Goal: Transaction & Acquisition: Purchase product/service

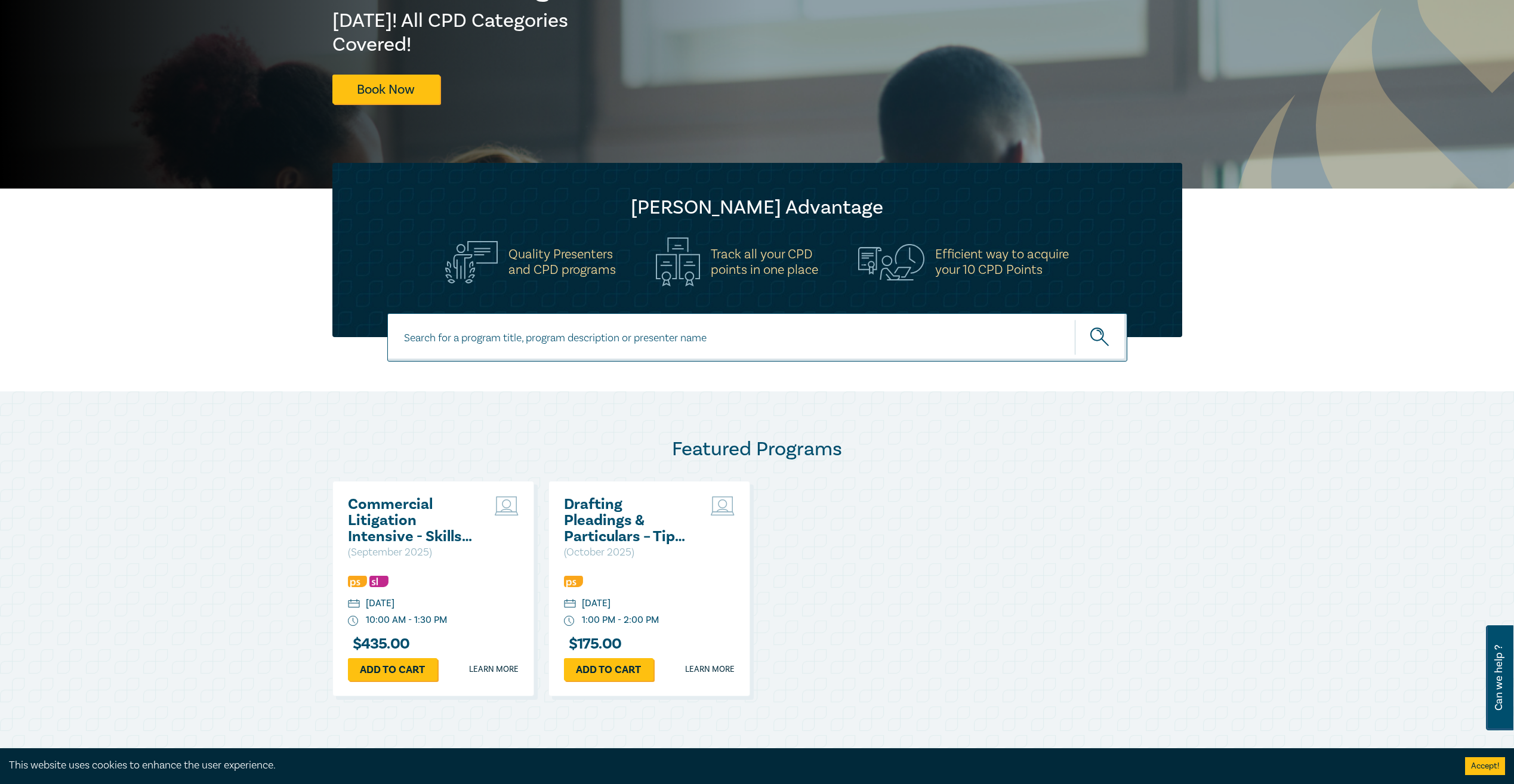
scroll to position [358, 0]
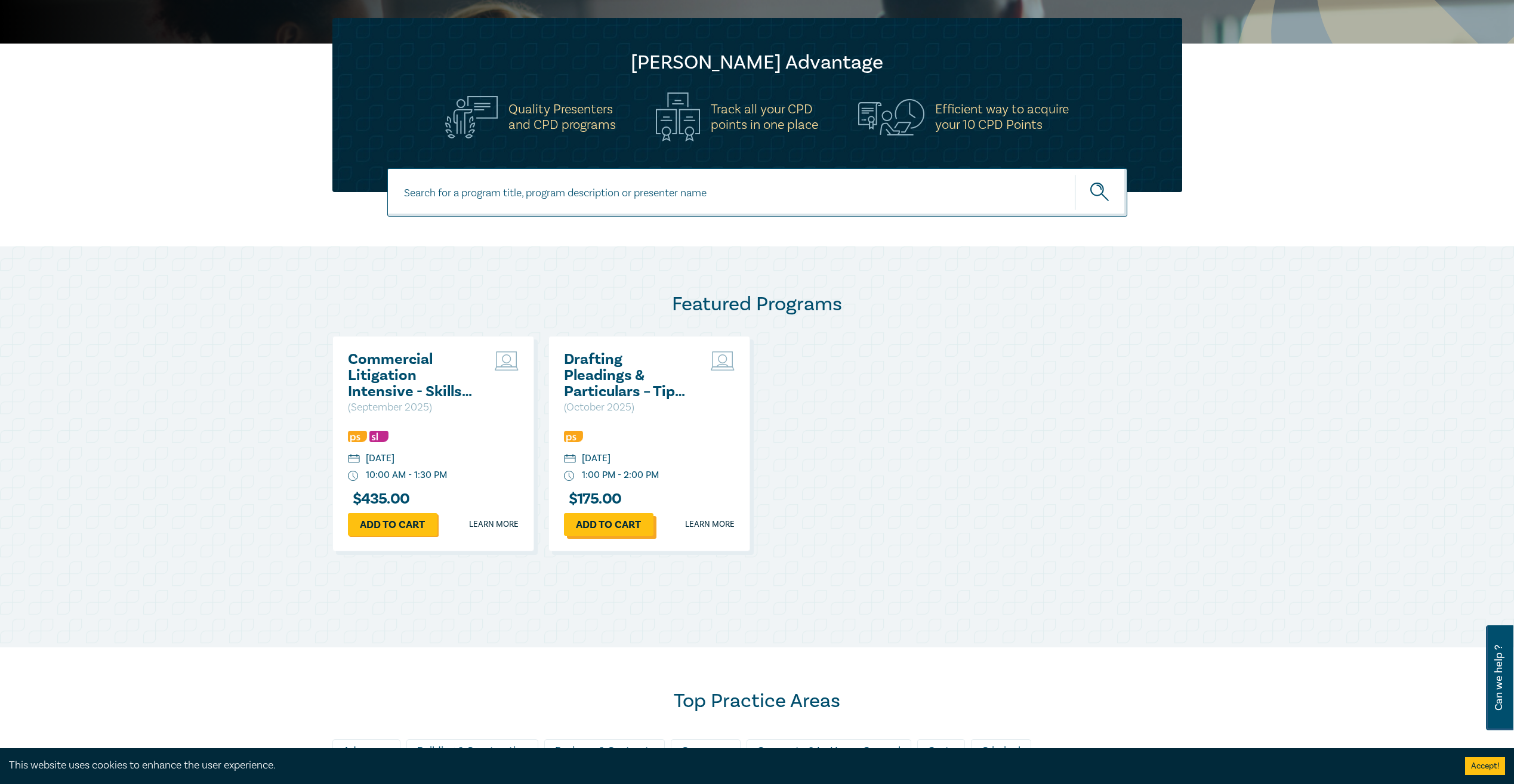
click at [625, 525] on link "Add to cart" at bounding box center [609, 524] width 89 height 22
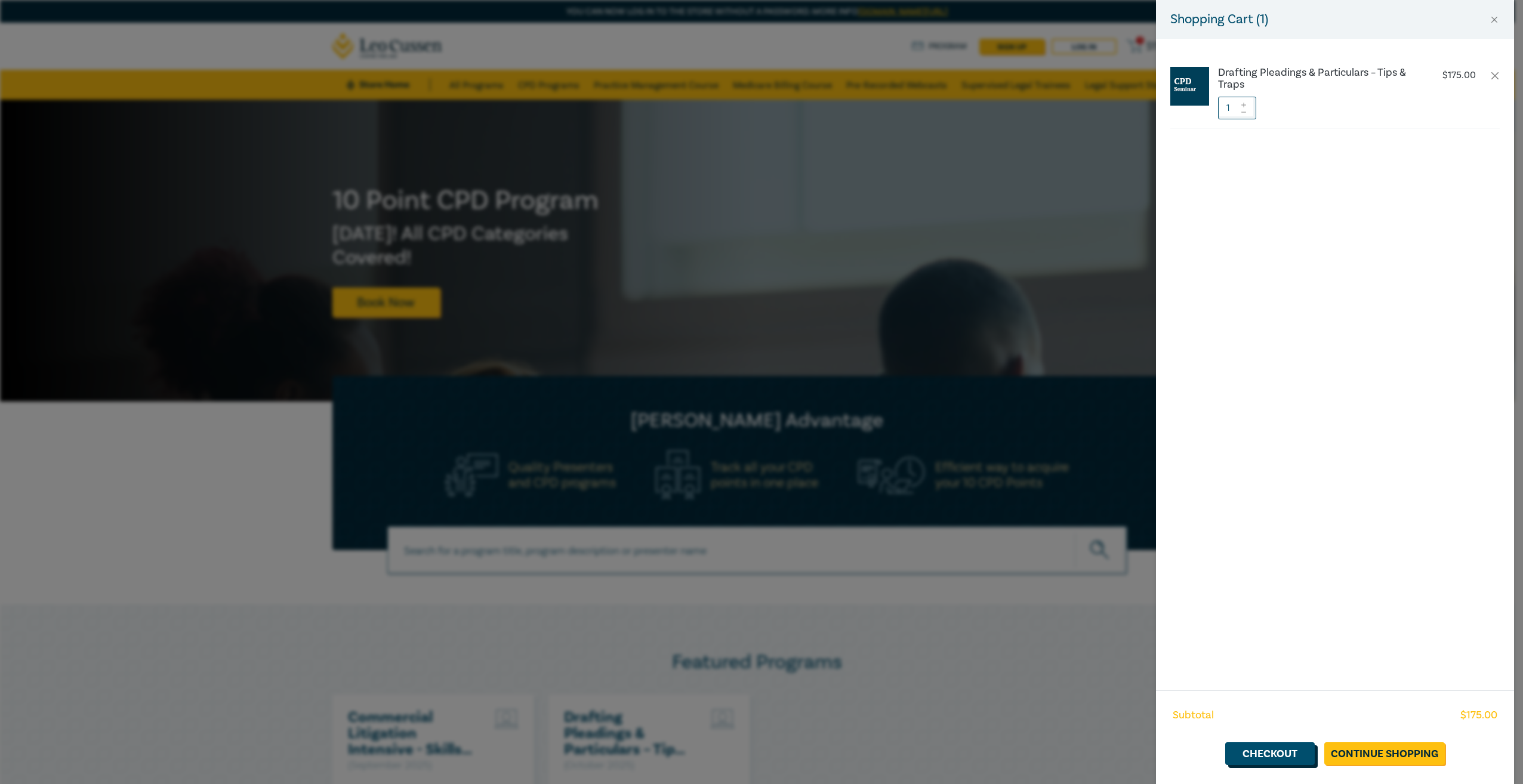
click at [1286, 757] on link "Checkout" at bounding box center [1270, 754] width 89 height 22
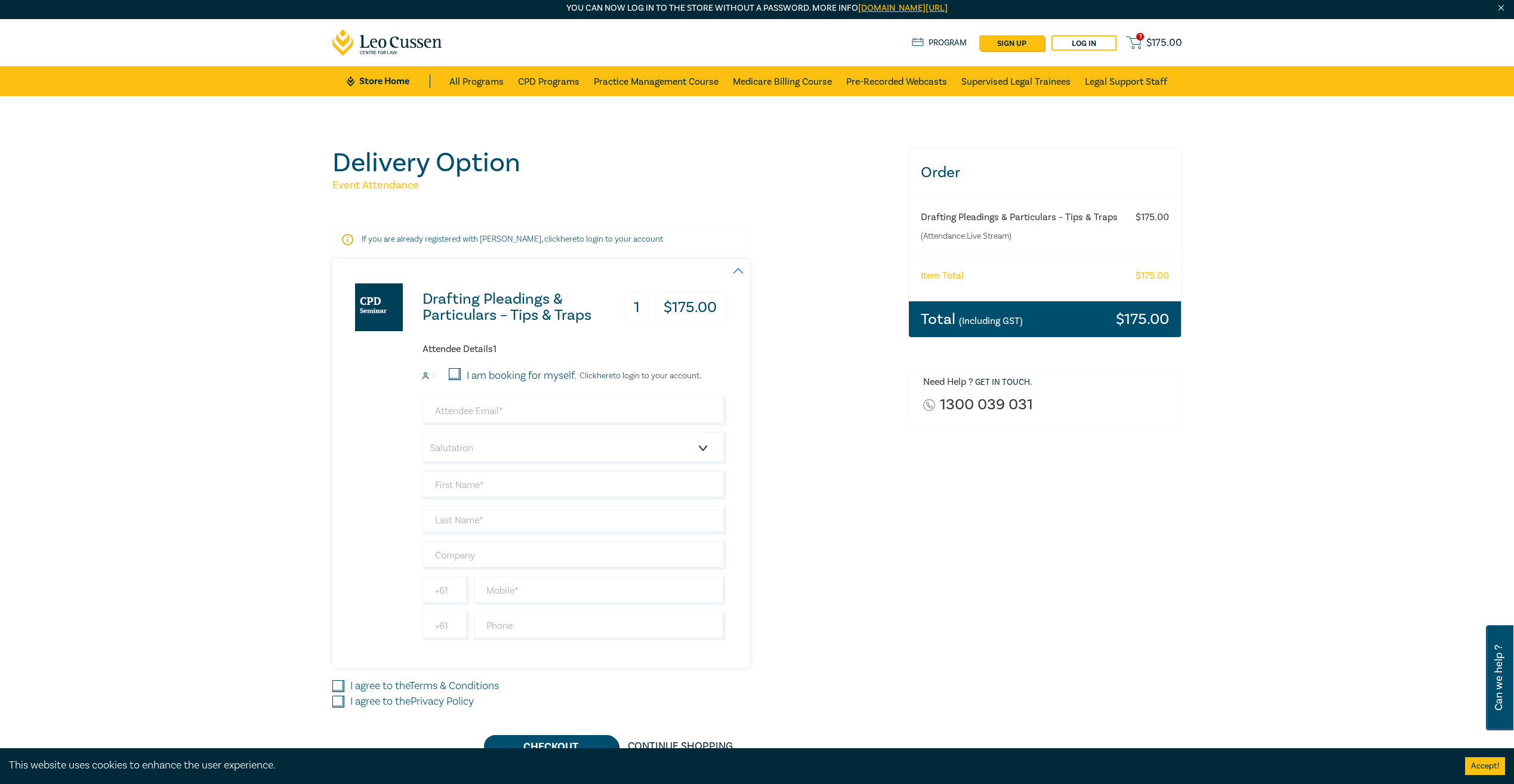
scroll to position [60, 0]
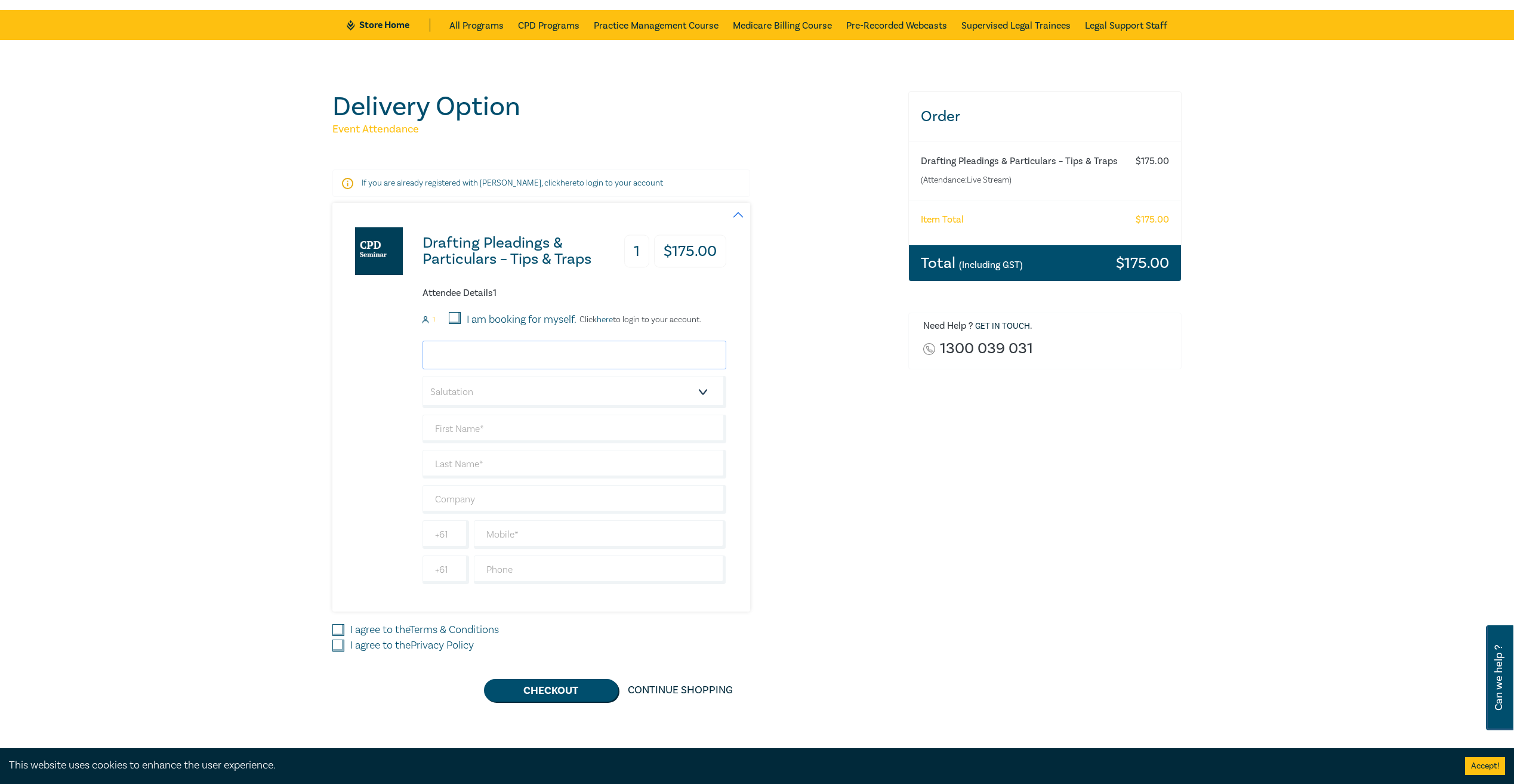
click at [520, 364] on input "email" at bounding box center [574, 355] width 304 height 29
type input "[EMAIL_ADDRESS][PERSON_NAME][DOMAIN_NAME]"
type input "Minh"
type input "[PERSON_NAME]"
type input "[PERSON_NAME] Lawyers"
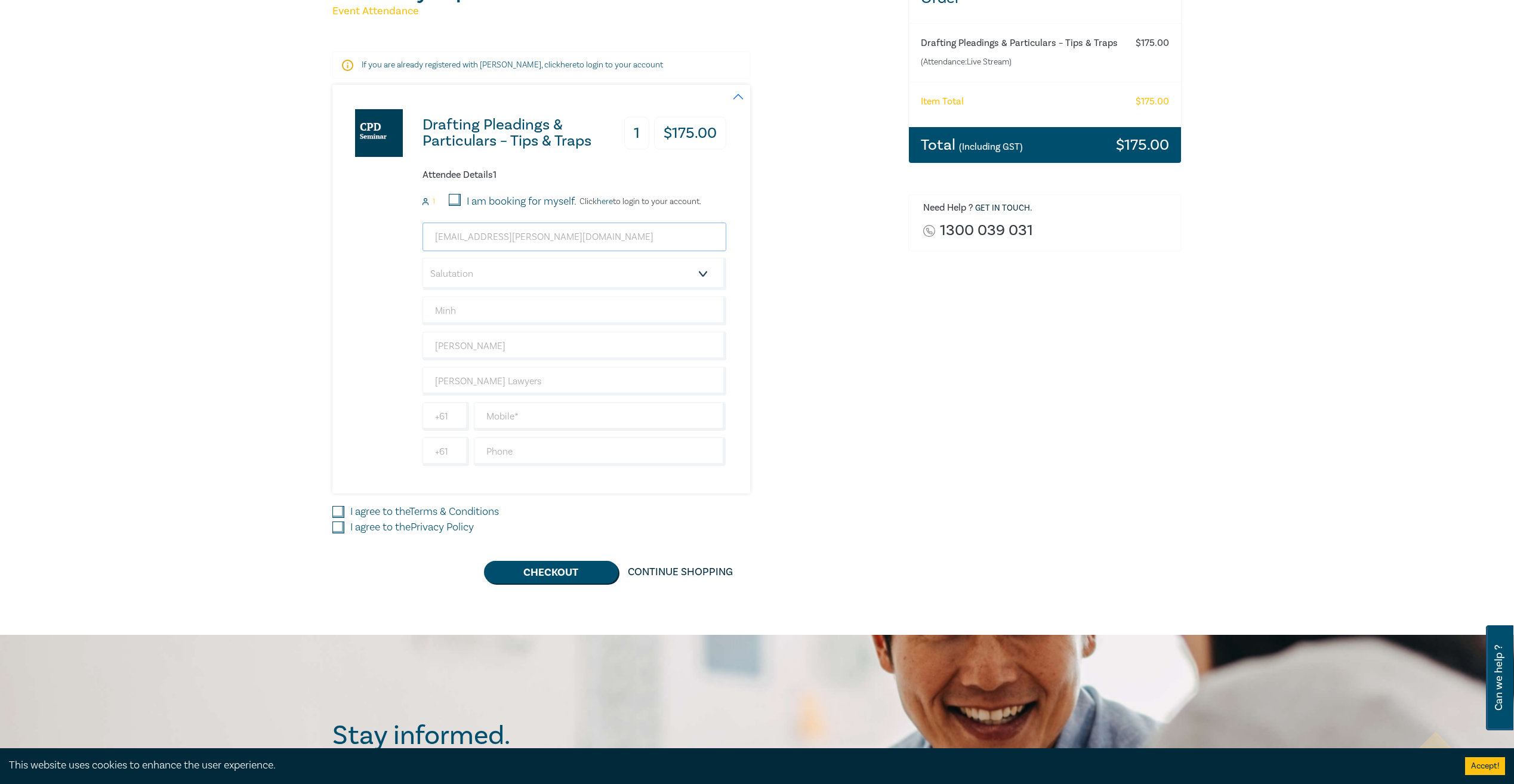
scroll to position [179, 0]
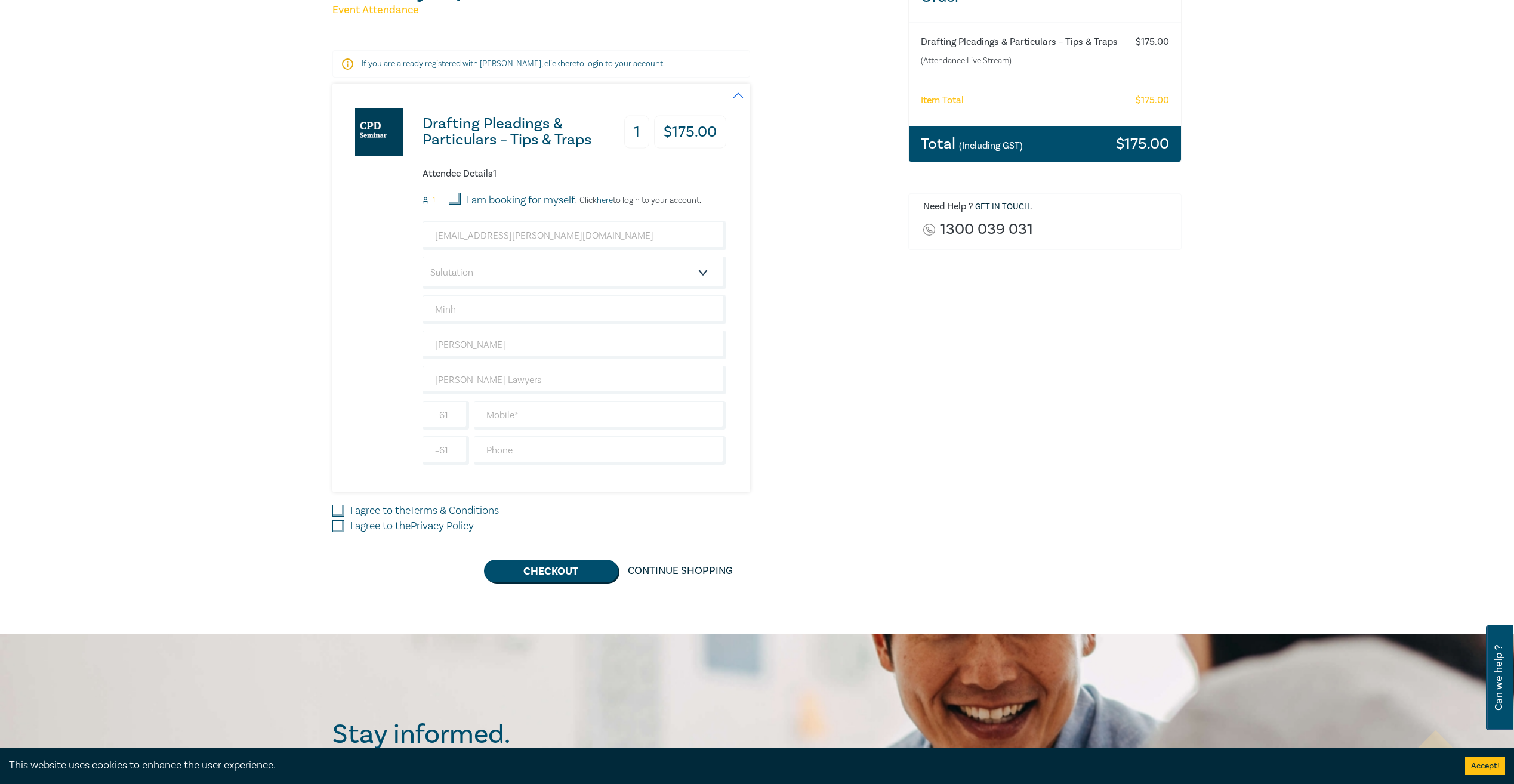
click at [557, 432] on div "[EMAIL_ADDRESS][PERSON_NAME][DOMAIN_NAME] Salutation Mr. Mrs. Ms. Miss Dr. Prof…" at bounding box center [574, 343] width 304 height 244
click at [459, 198] on input "I am booking for myself." at bounding box center [454, 198] width 12 height 12
checkbox input "true"
click at [516, 424] on input "text" at bounding box center [600, 415] width 252 height 29
type input "0411190066"
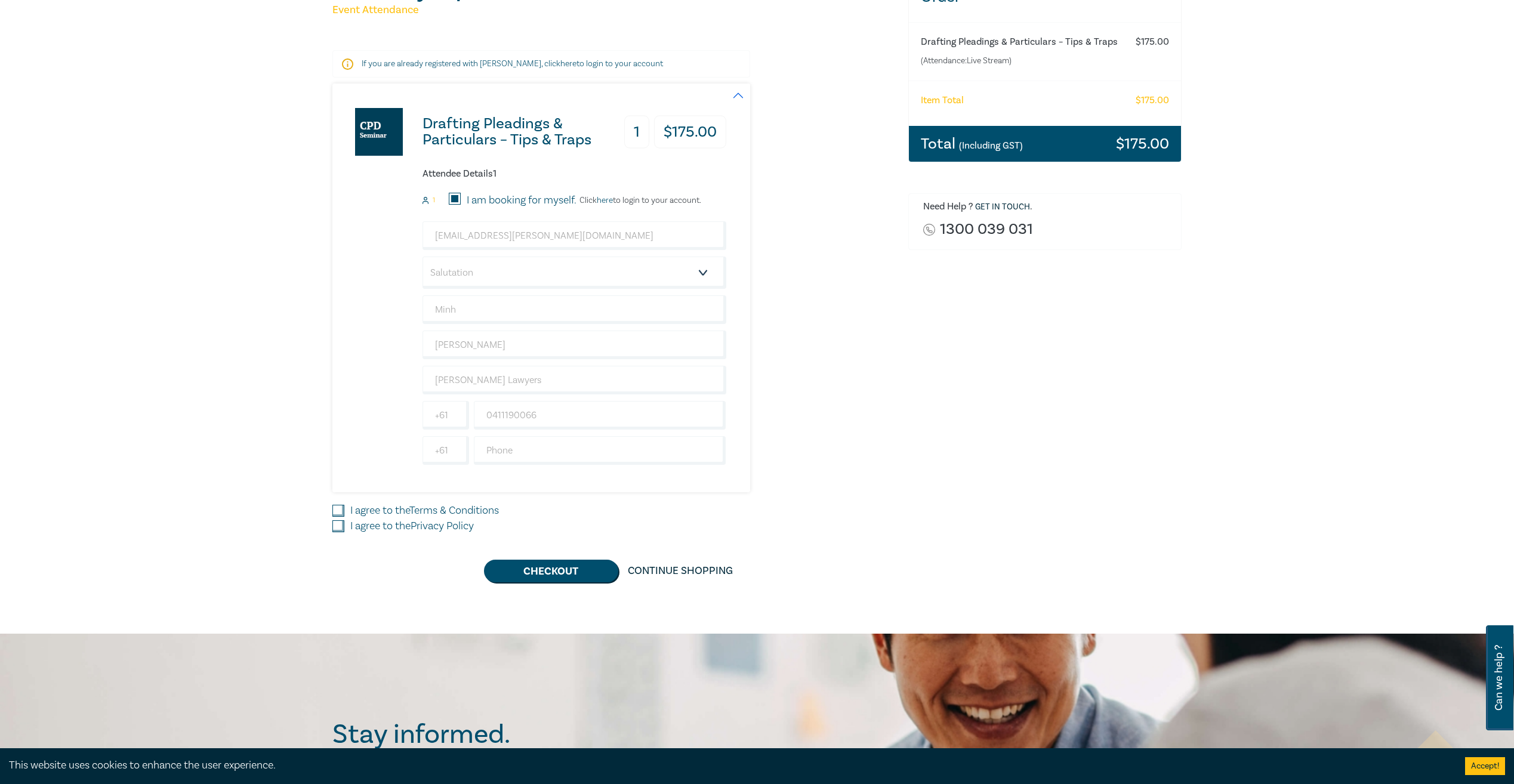
click at [339, 513] on input "I agree to the Terms & Conditions" at bounding box center [338, 510] width 12 height 12
checkbox input "true"
drag, startPoint x: 341, startPoint y: 526, endPoint x: 357, endPoint y: 519, distance: 17.5
click at [341, 526] on input "I agree to the Privacy Policy" at bounding box center [338, 526] width 12 height 12
checkbox input "true"
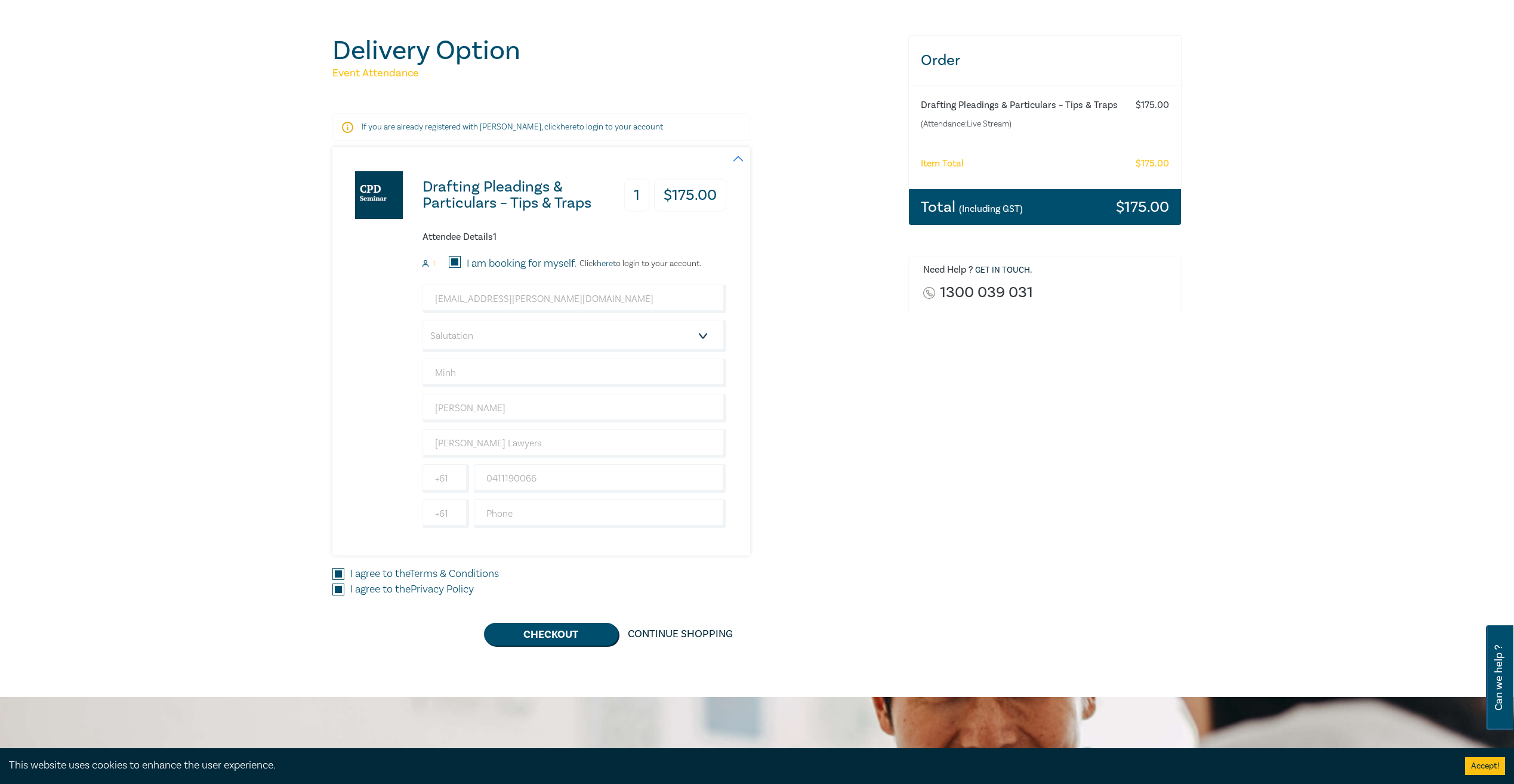
scroll to position [119, 0]
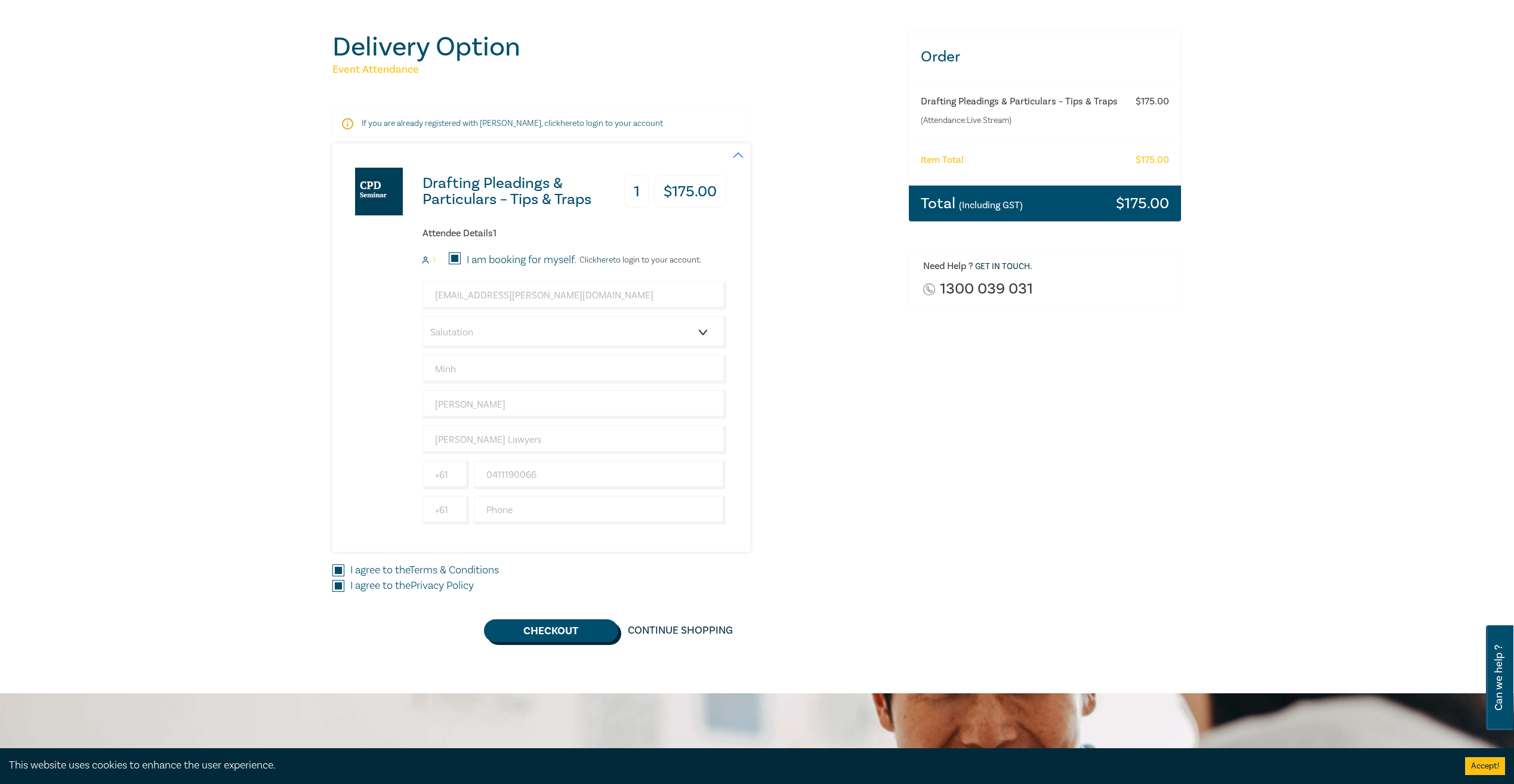
click at [567, 629] on button "Checkout" at bounding box center [551, 631] width 134 height 22
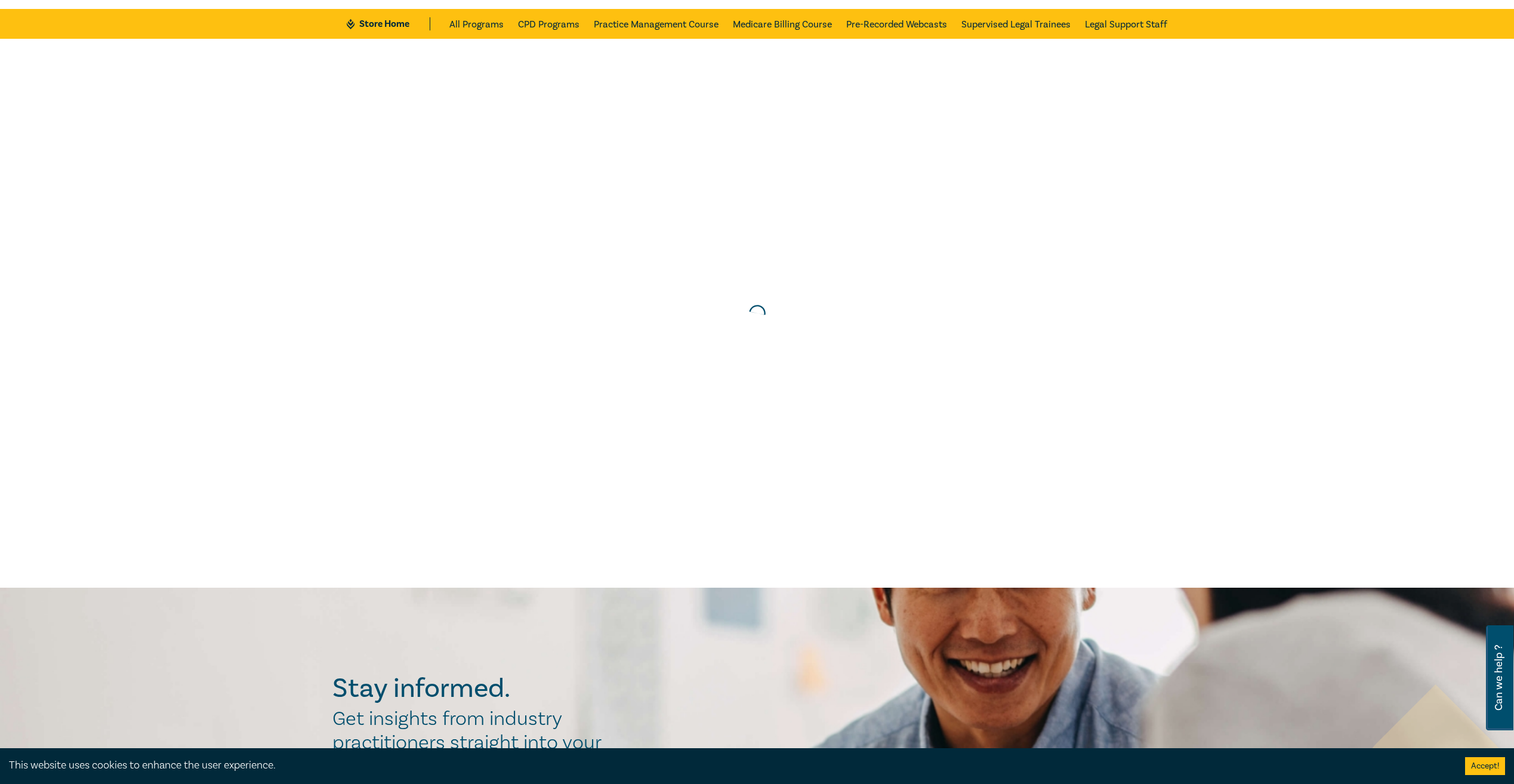
scroll to position [0, 0]
